Goal: Task Accomplishment & Management: Use online tool/utility

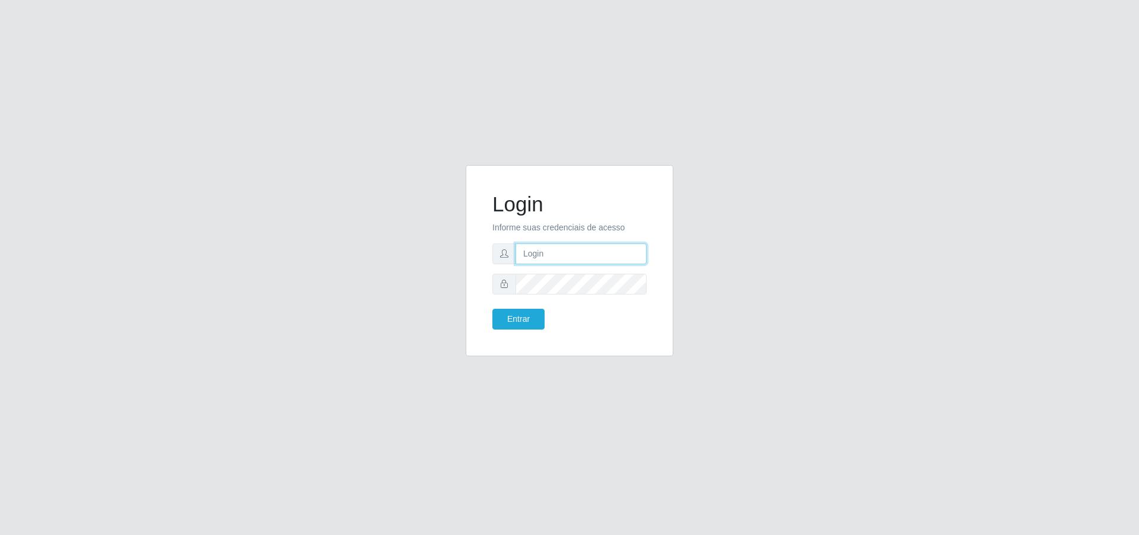
click at [552, 254] on input "text" at bounding box center [581, 253] width 131 height 21
type input "[EMAIL_ADDRESS][DOMAIN_NAME]"
click at [492, 308] on button "Entrar" at bounding box center [518, 318] width 52 height 21
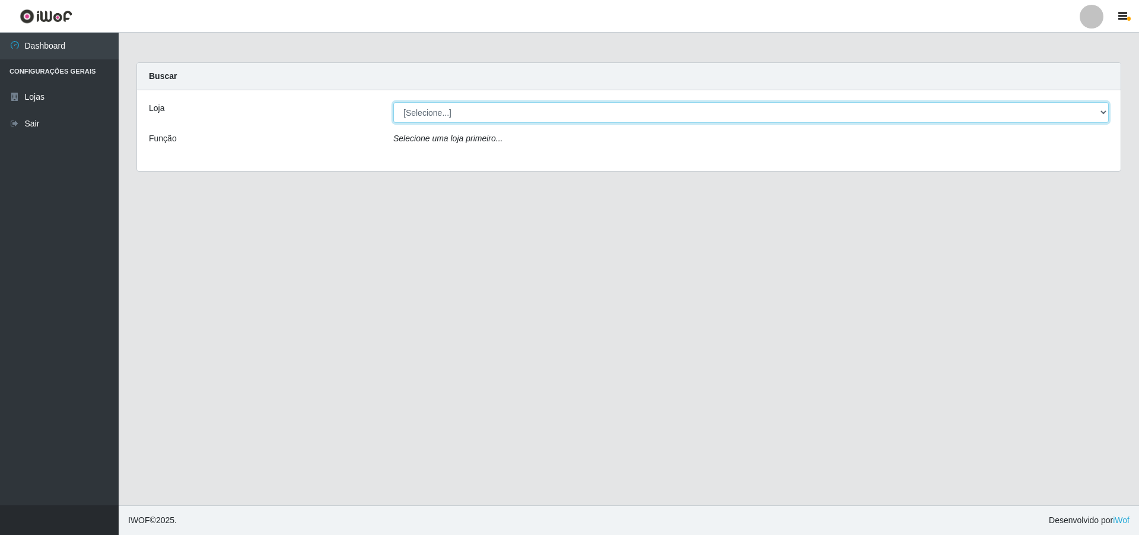
click at [441, 111] on select "[Selecione...] Extrabom - Loja 01 Centro de Distribuição" at bounding box center [750, 112] width 715 height 21
select select "435"
click at [393, 102] on select "[Selecione...] Extrabom - Loja 01 Centro de Distribuição" at bounding box center [750, 112] width 715 height 21
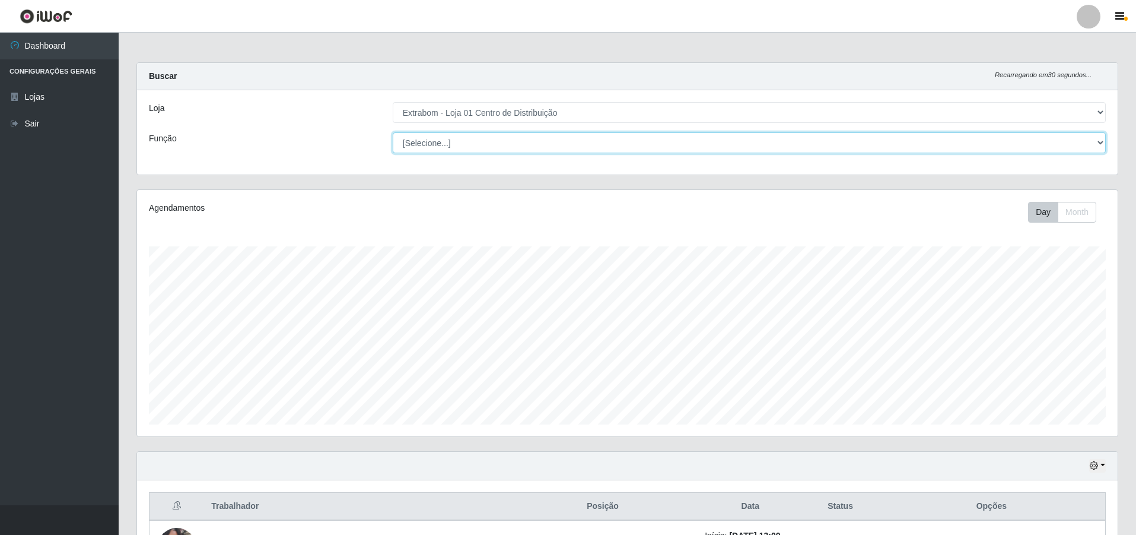
click at [437, 138] on select "[Selecione...] Carregador e Descarregador de Caminhão Carregador e Descarregado…" at bounding box center [749, 142] width 713 height 21
select select "11"
click at [393, 132] on select "[Selecione...] Carregador e Descarregador de Caminhão Carregador e Descarregado…" at bounding box center [749, 142] width 713 height 21
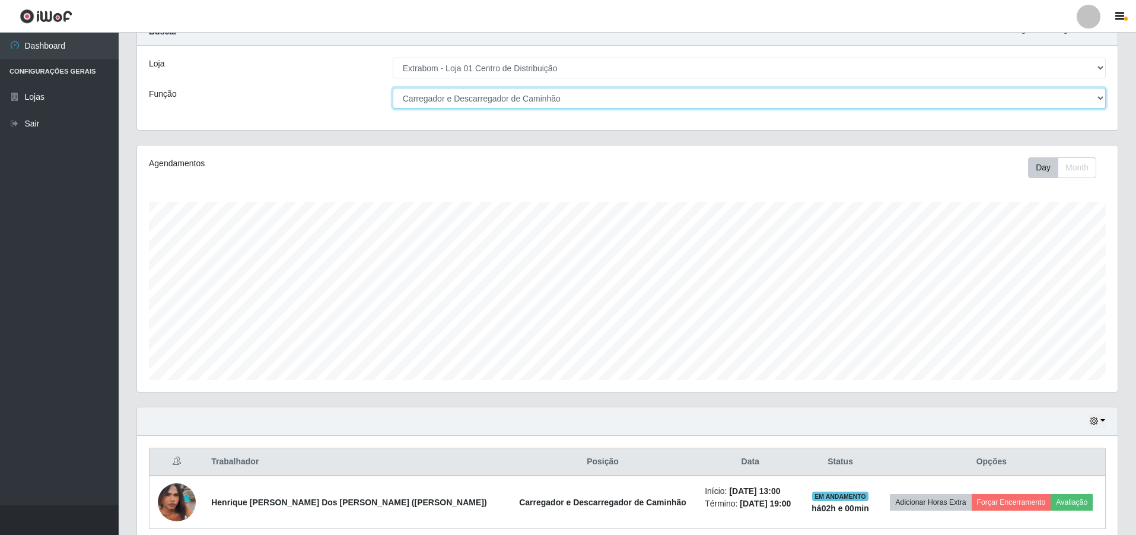
scroll to position [0, 0]
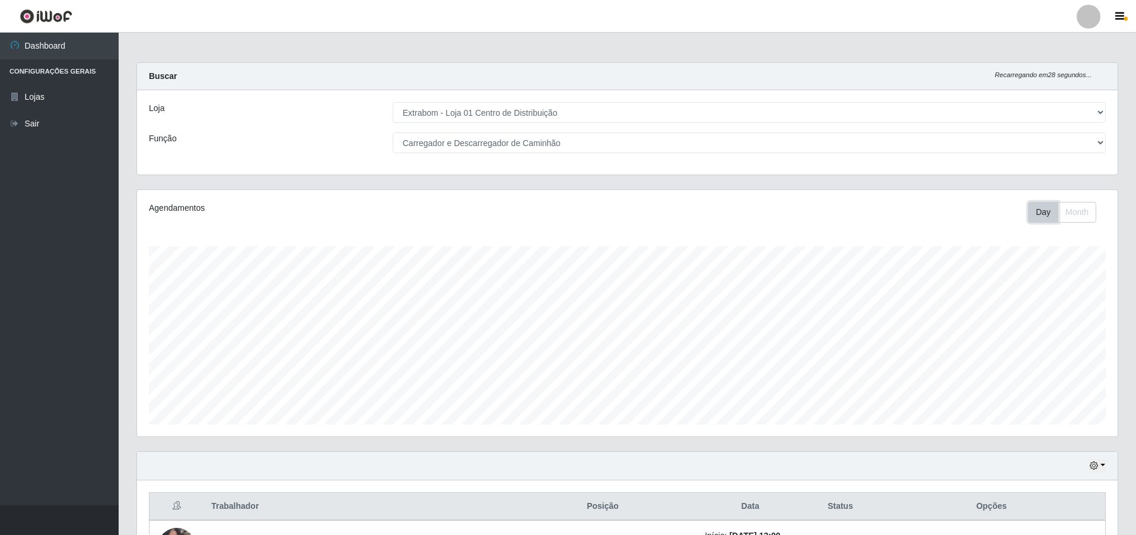
click at [1046, 211] on button "Day" at bounding box center [1043, 212] width 30 height 21
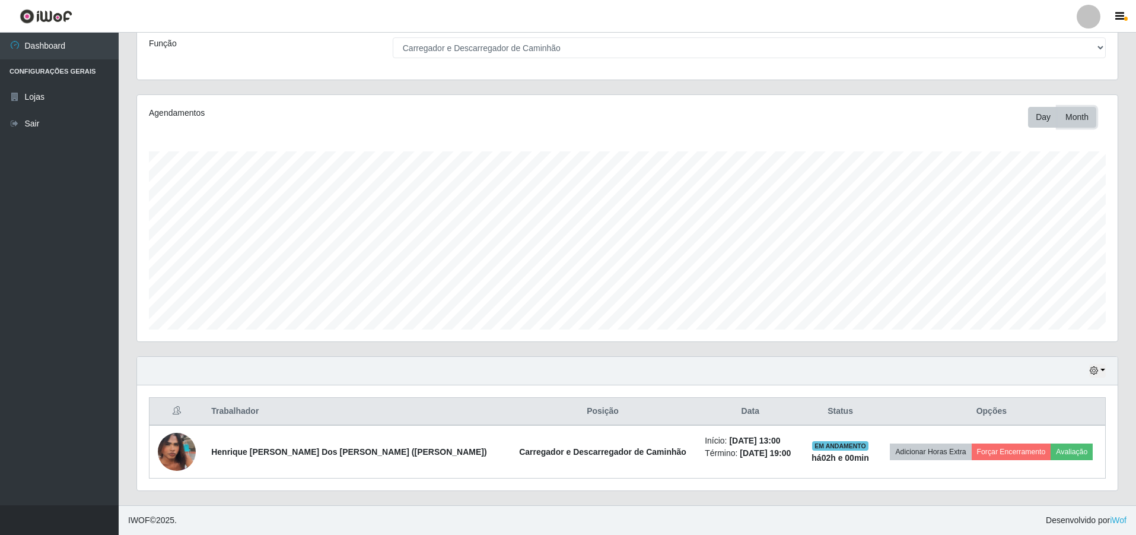
click at [1068, 118] on button "Month" at bounding box center [1077, 117] width 39 height 21
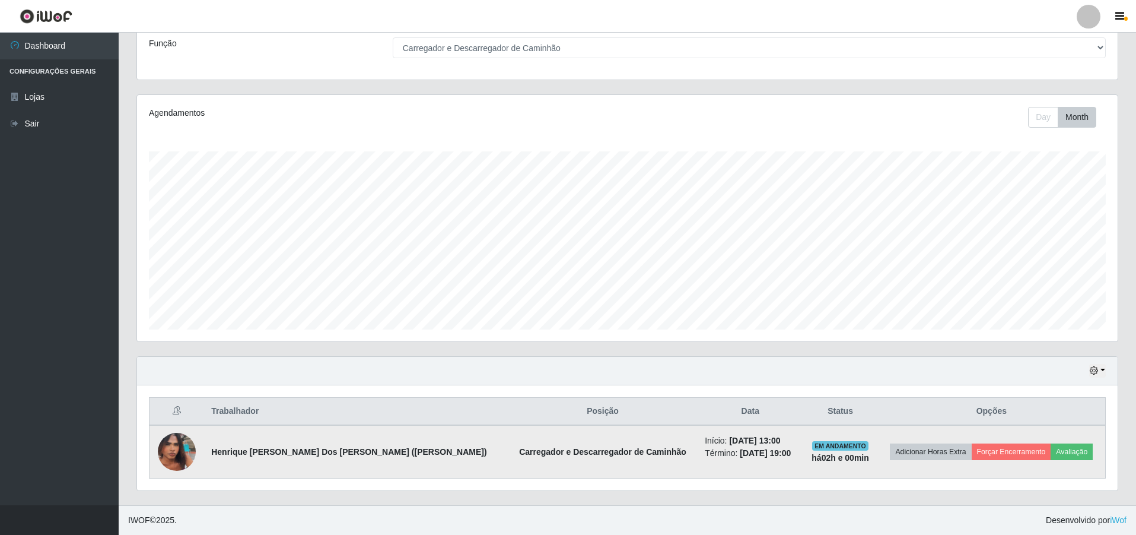
click at [177, 452] on img at bounding box center [177, 451] width 38 height 63
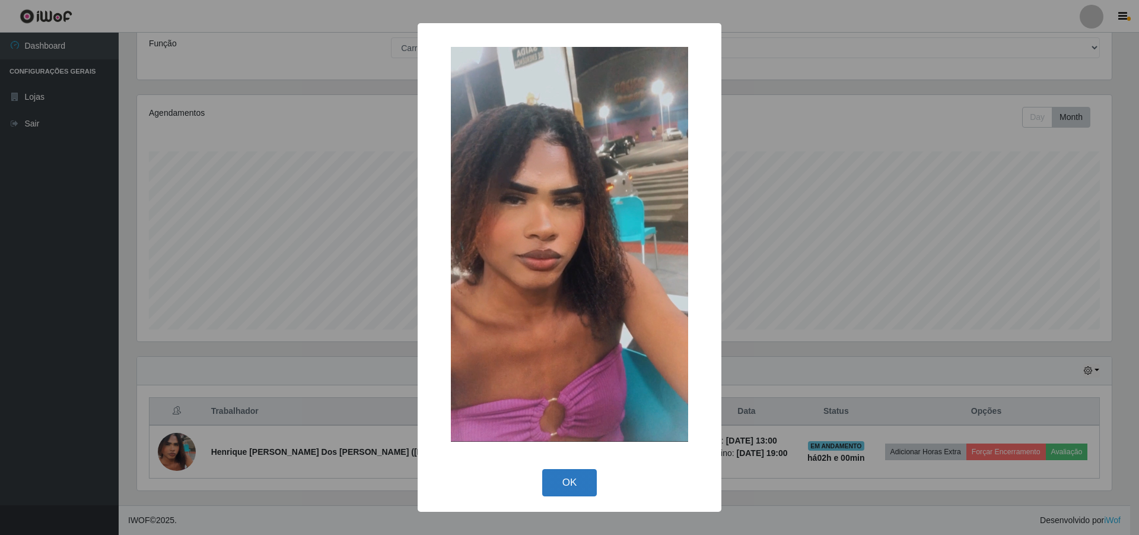
click at [570, 482] on button "OK" at bounding box center [569, 483] width 55 height 28
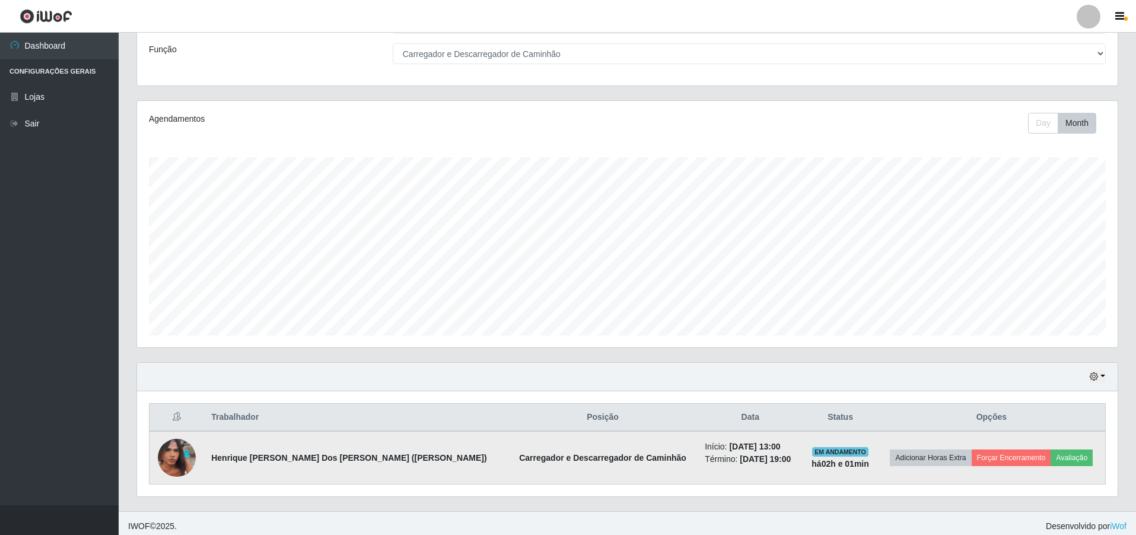
scroll to position [95, 0]
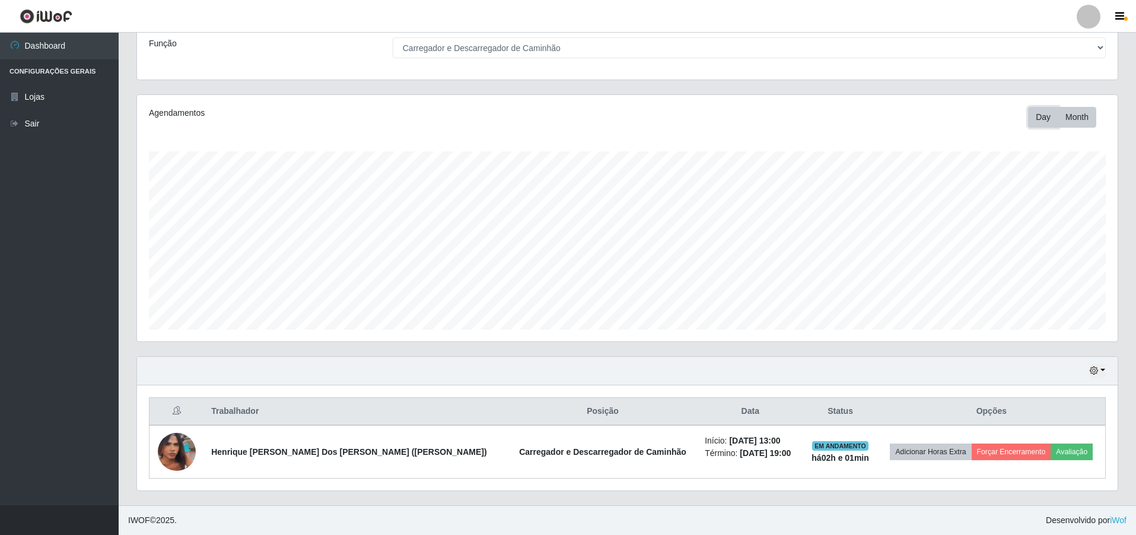
click at [1042, 119] on button "Day" at bounding box center [1043, 117] width 30 height 21
